Goal: Task Accomplishment & Management: Manage account settings

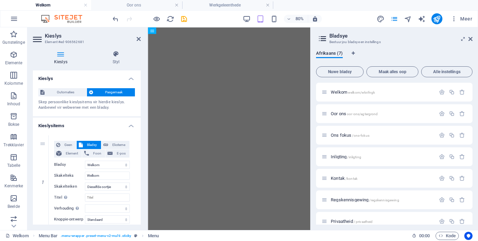
select select
select select "default"
select select "1"
select select
select select "default"
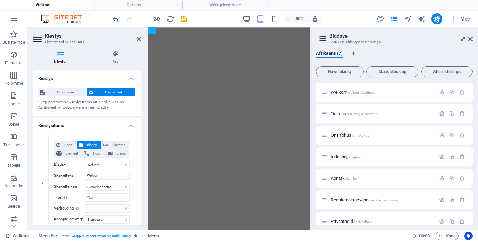
select select
select select "default"
select select
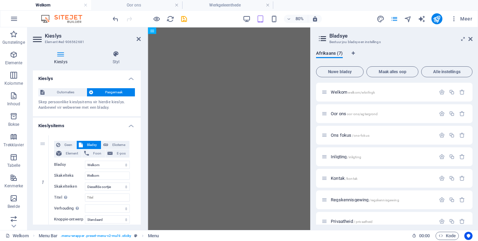
select select "default"
select select "4"
select select
select select "default"
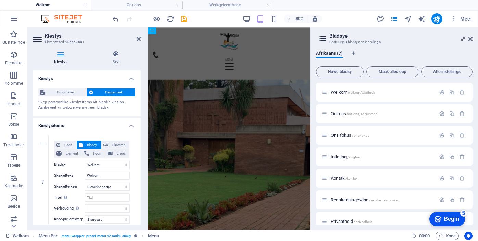
scroll to position [9, 0]
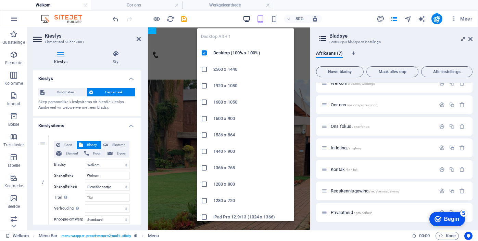
click at [247, 20] on icon "button" at bounding box center [247, 19] width 8 height 8
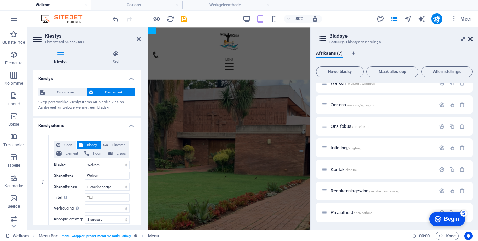
click at [472, 38] on icon at bounding box center [470, 38] width 4 height 5
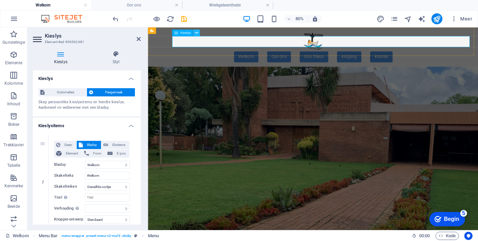
click at [197, 33] on icon at bounding box center [196, 33] width 3 height 6
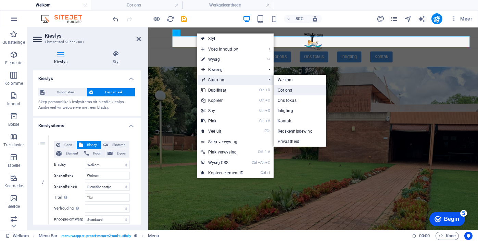
click at [286, 90] on font "Oor ons" at bounding box center [285, 90] width 15 height 5
select select
select select "default"
select select "1"
select select
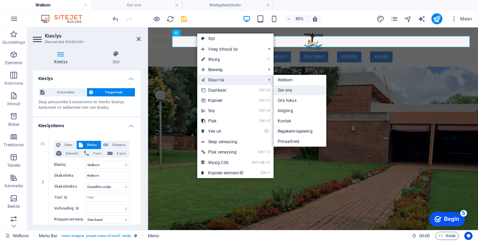
select select "default"
select select "2"
select select
select select "default"
select select "2"
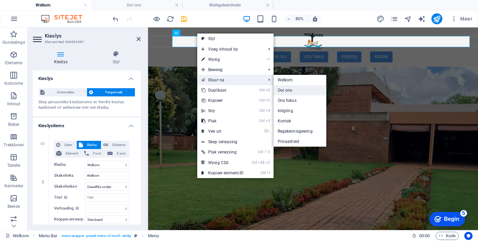
select select
select select "default"
select select "4"
select select
select select "default"
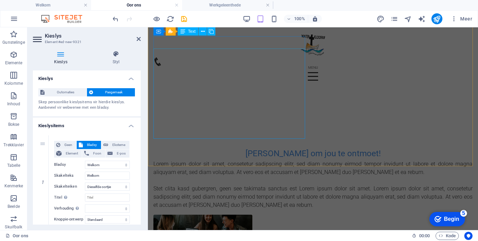
scroll to position [0, 0]
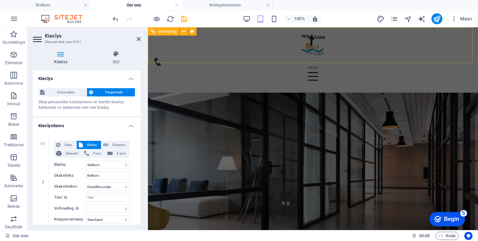
click at [272, 58] on div at bounding box center [312, 73] width 319 height 30
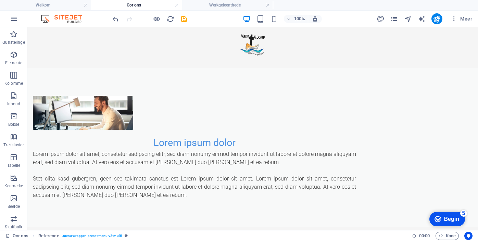
scroll to position [734, 0]
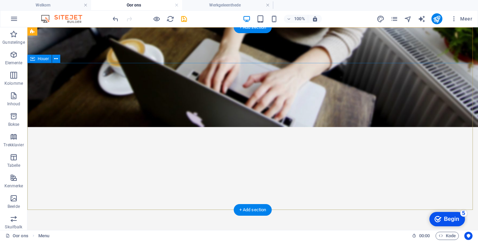
scroll to position [0, 0]
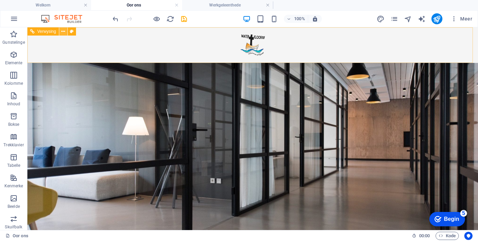
click at [64, 31] on icon at bounding box center [63, 31] width 4 height 7
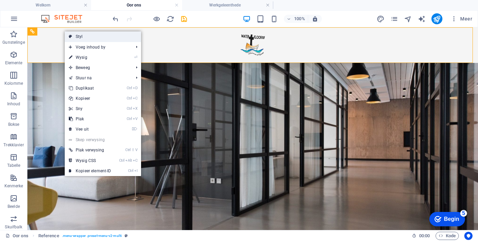
click at [80, 37] on font "Styl" at bounding box center [79, 36] width 7 height 5
select select "rem"
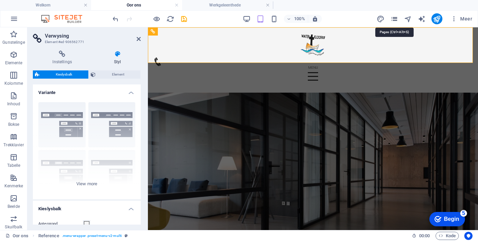
click at [396, 19] on icon "bladsye" at bounding box center [394, 19] width 8 height 8
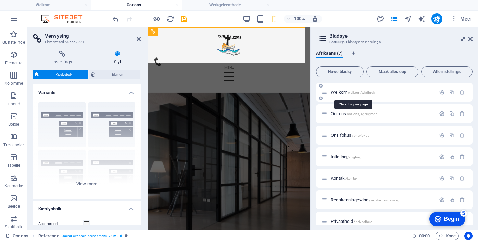
click at [336, 92] on font "Welkom" at bounding box center [339, 92] width 16 height 5
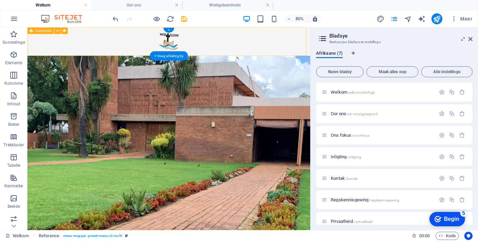
click at [238, 53] on div at bounding box center [204, 45] width 354 height 36
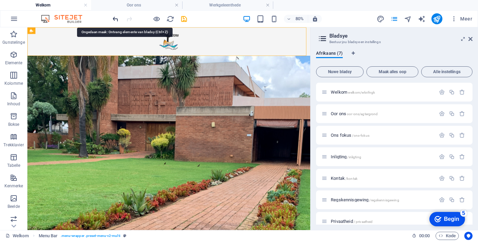
click at [115, 18] on icon "ongedaan maak" at bounding box center [116, 19] width 8 height 8
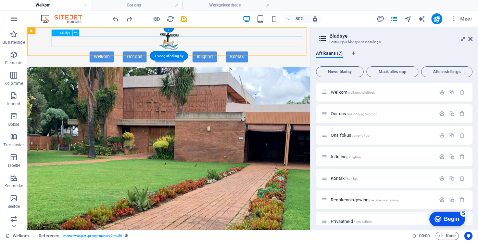
click at [94, 58] on nav "Welkom Oor ons Ons fokus Inligting Kontak" at bounding box center [204, 65] width 343 height 14
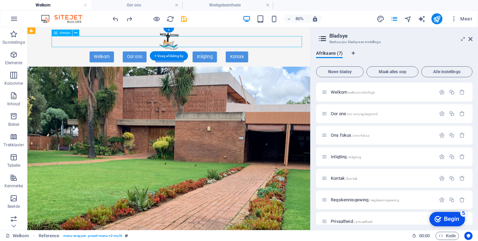
click at [94, 58] on nav "Welkom Oor ons Ons fokus Inligting Kontak" at bounding box center [204, 65] width 343 height 14
select select
select select "default"
select select "1"
select select
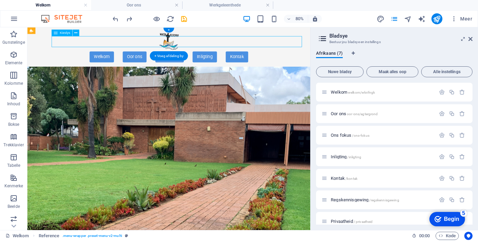
select select "default"
select select
select select "default"
select select
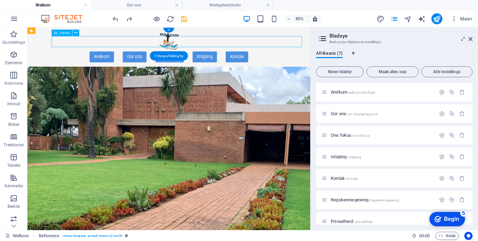
select select
select select "default"
select select "4"
select select
select select "default"
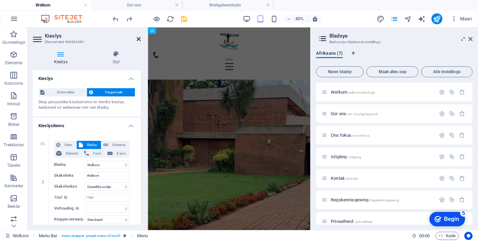
click at [138, 37] on icon at bounding box center [139, 38] width 4 height 5
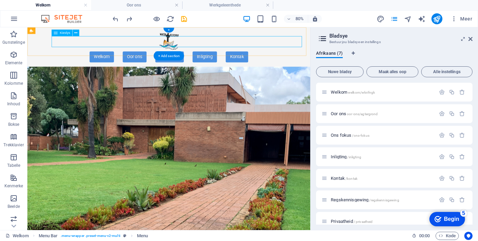
click at [87, 58] on nav "Welkom Oor ons Ons fokus Inligting Kontak" at bounding box center [204, 65] width 343 height 14
click at [75, 33] on icon at bounding box center [75, 33] width 3 height 6
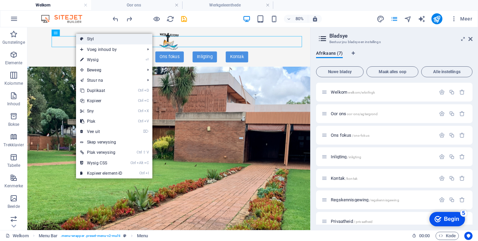
click at [88, 38] on font "Styl" at bounding box center [90, 39] width 7 height 5
select select "rem"
select select "sticky_menu"
select select "px"
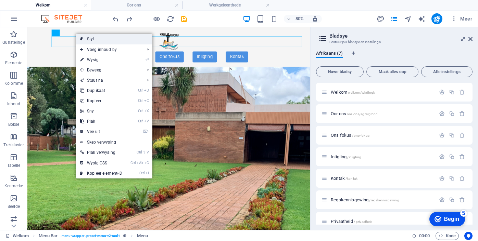
select select "px"
select select "rem"
select select "px"
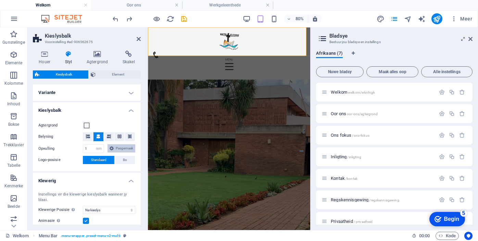
click at [116, 153] on span "Pasgemaak" at bounding box center [125, 149] width 18 height 8
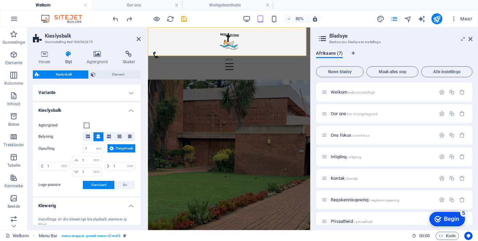
click at [110, 153] on icon at bounding box center [112, 149] width 4 height 8
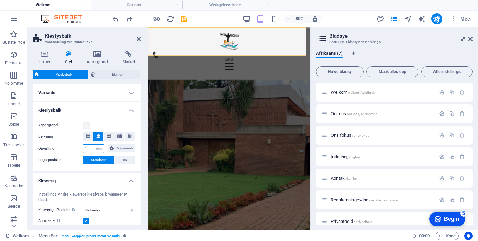
click at [100, 151] on input "1" at bounding box center [93, 149] width 21 height 8
click at [126, 150] on div "1 px rem % vh vw Pasgemaak Pasgemaak" at bounding box center [109, 149] width 52 height 9
click at [66, 153] on div "Opvulling 1 px rem % vh vw Pasgemaak Pasgemaak" at bounding box center [86, 149] width 97 height 9
click at [102, 162] on font "Standaard" at bounding box center [98, 160] width 15 height 4
click at [72, 162] on div "Agtergrond Belyning Opvulling 1 px rem % vh vw Pasgemaak Pasgemaak 1 px rem % v…" at bounding box center [87, 143] width 111 height 57
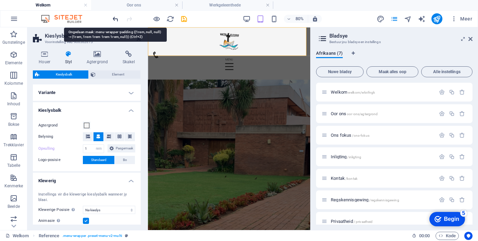
click at [113, 19] on icon "ongedaan maak" at bounding box center [116, 19] width 8 height 8
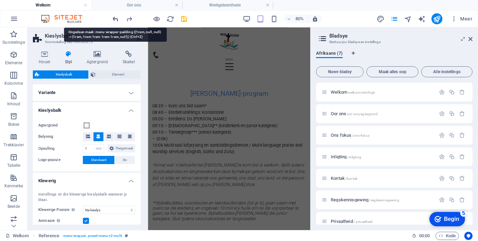
scroll to position [530, 0]
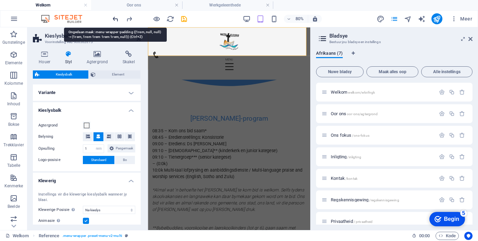
click at [113, 19] on icon "ongedaan maak" at bounding box center [116, 19] width 8 height 8
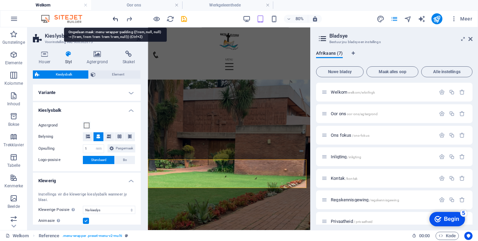
scroll to position [23, 0]
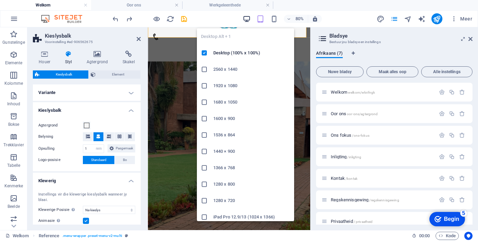
click at [246, 18] on icon "button" at bounding box center [247, 19] width 8 height 8
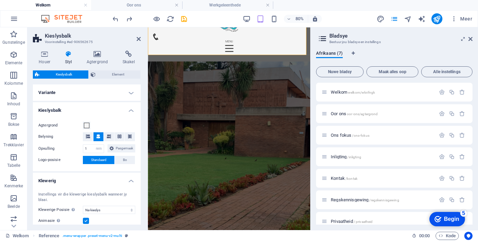
scroll to position [0, 0]
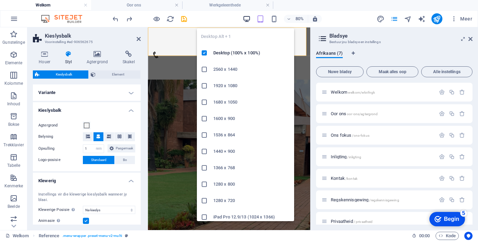
click at [245, 18] on icon "button" at bounding box center [247, 19] width 8 height 8
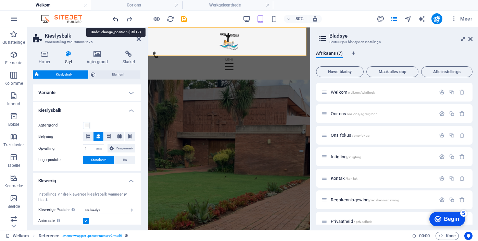
click at [116, 17] on icon "ongedaan maak" at bounding box center [116, 19] width 8 height 8
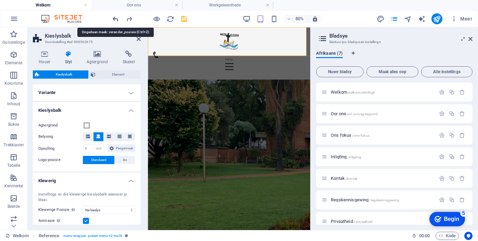
click at [116, 17] on icon "ongedaan maak" at bounding box center [116, 19] width 8 height 8
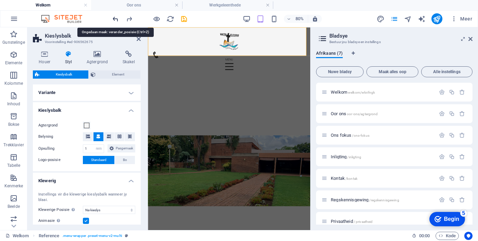
click at [116, 17] on icon "ongedaan maak" at bounding box center [116, 19] width 8 height 8
click at [472, 39] on icon at bounding box center [470, 38] width 4 height 5
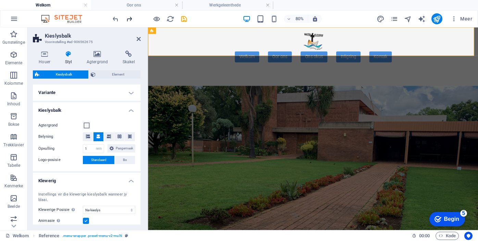
click at [130, 18] on icon "oordoen" at bounding box center [129, 19] width 8 height 8
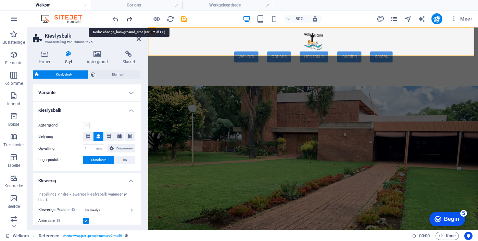
click at [130, 18] on icon "oordoen" at bounding box center [129, 19] width 8 height 8
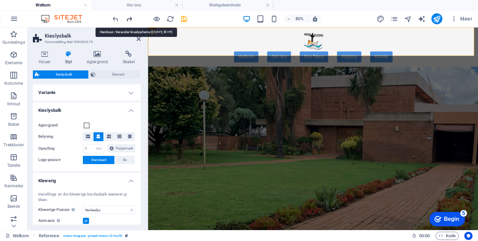
click at [130, 18] on icon "oordoen" at bounding box center [129, 19] width 8 height 8
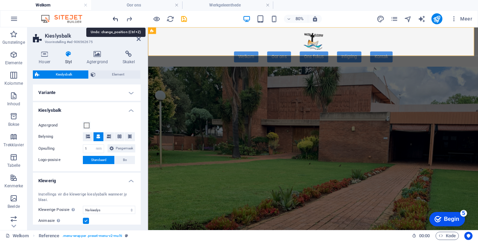
click at [116, 19] on icon "ongedaan maak" at bounding box center [116, 19] width 8 height 8
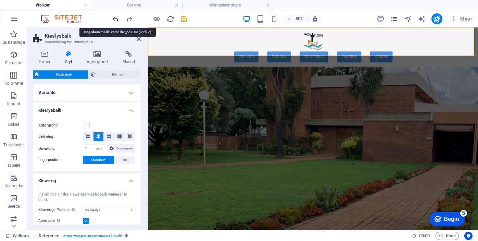
click at [116, 19] on icon "ongedaan maak" at bounding box center [116, 19] width 8 height 8
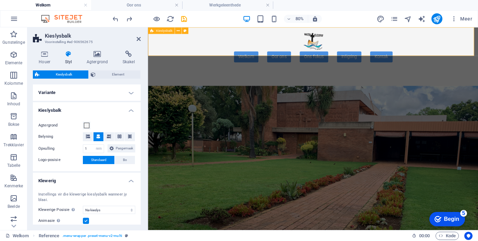
click at [223, 55] on div "Welkom Oor ons Ons fokus Inligting Kontak" at bounding box center [354, 51] width 413 height 49
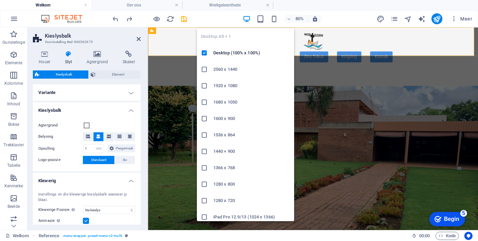
click at [248, 18] on icon "button" at bounding box center [247, 19] width 8 height 8
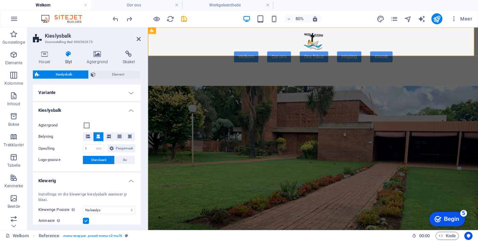
click at [366, 161] on figure at bounding box center [354, 191] width 413 height 228
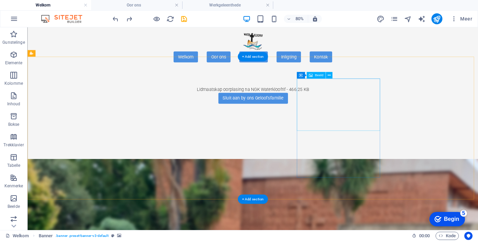
scroll to position [822, 0]
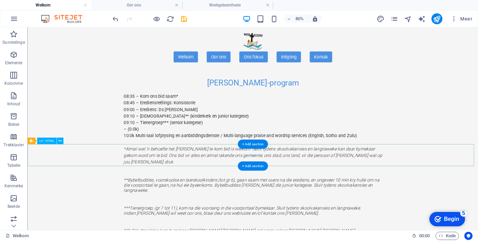
scroll to position [548, 0]
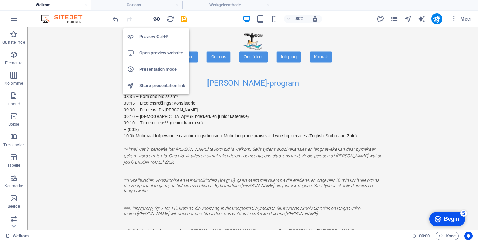
click at [157, 19] on icon "button" at bounding box center [157, 19] width 8 height 8
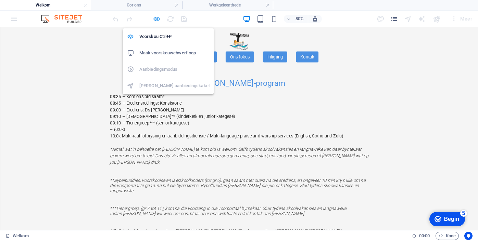
click at [157, 19] on icon "button" at bounding box center [157, 19] width 8 height 8
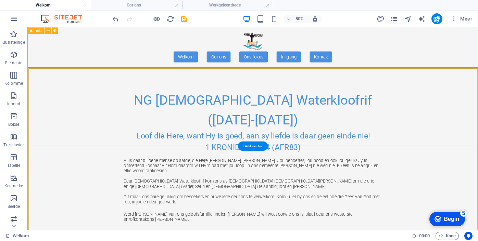
scroll to position [0, 0]
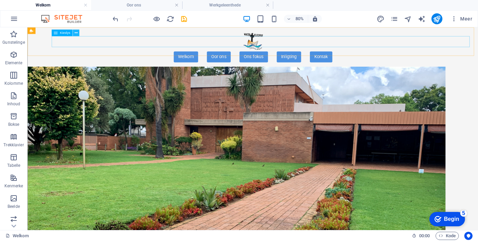
click at [76, 32] on icon at bounding box center [75, 33] width 3 height 6
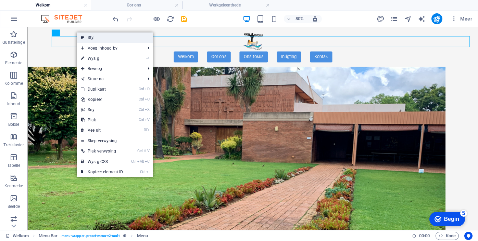
click at [92, 38] on font "Styl" at bounding box center [91, 37] width 7 height 5
select select "rem"
select select "sticky_menu"
select select "px"
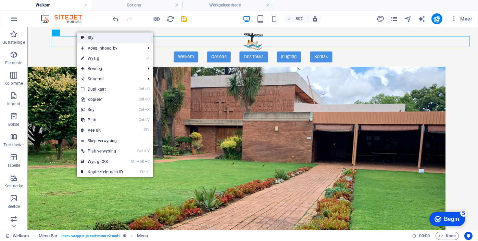
select select "px"
select select "rem"
select select "px"
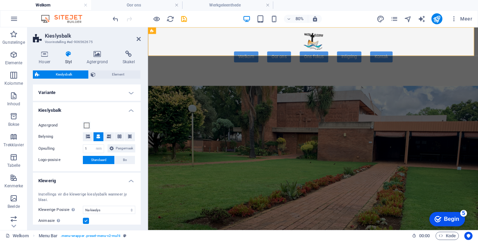
click at [131, 92] on h4 "Variante" at bounding box center [87, 93] width 108 height 16
